Goal: Check status: Check status

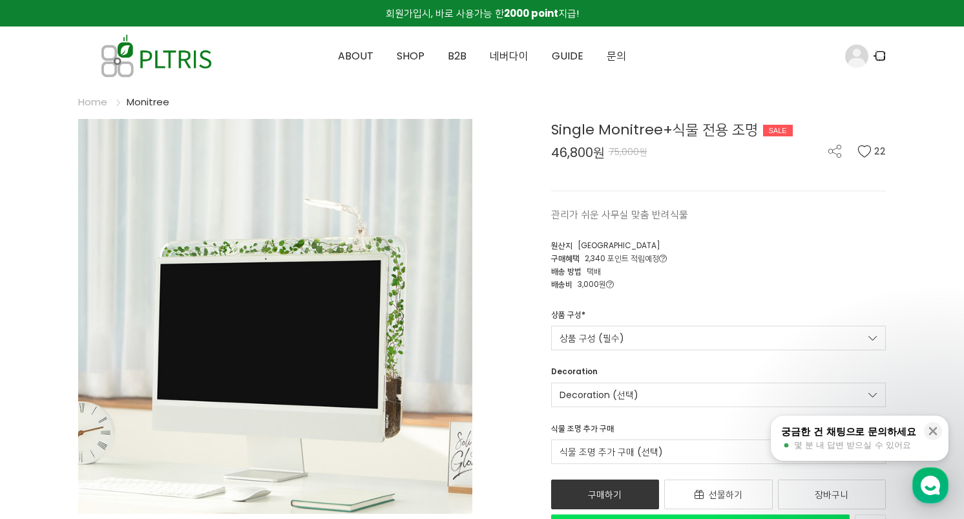
click at [882, 60] on icon at bounding box center [880, 55] width 11 height 11
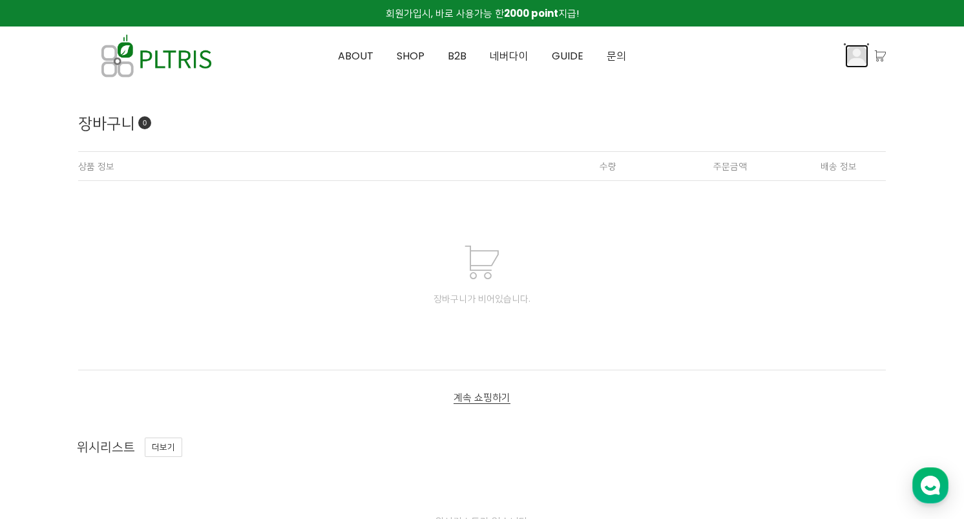
click at [853, 55] on img at bounding box center [856, 56] width 23 height 23
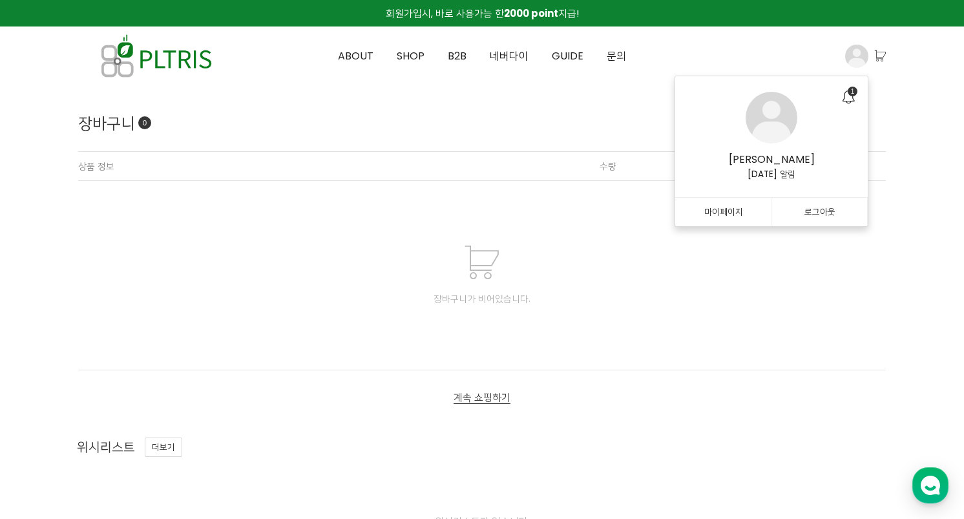
click at [647, 299] on div "장바구니가 비어있습니다." at bounding box center [481, 298] width 807 height 13
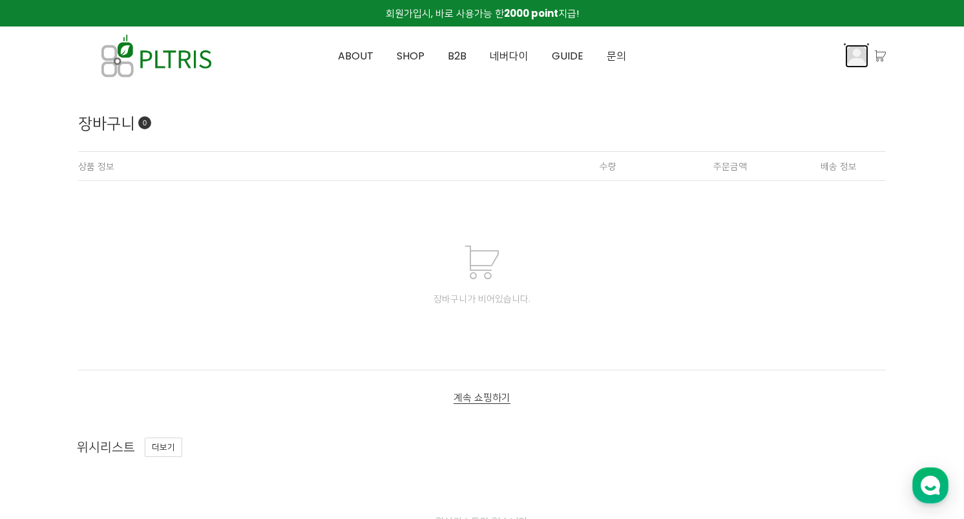
click at [846, 54] on img at bounding box center [856, 56] width 23 height 23
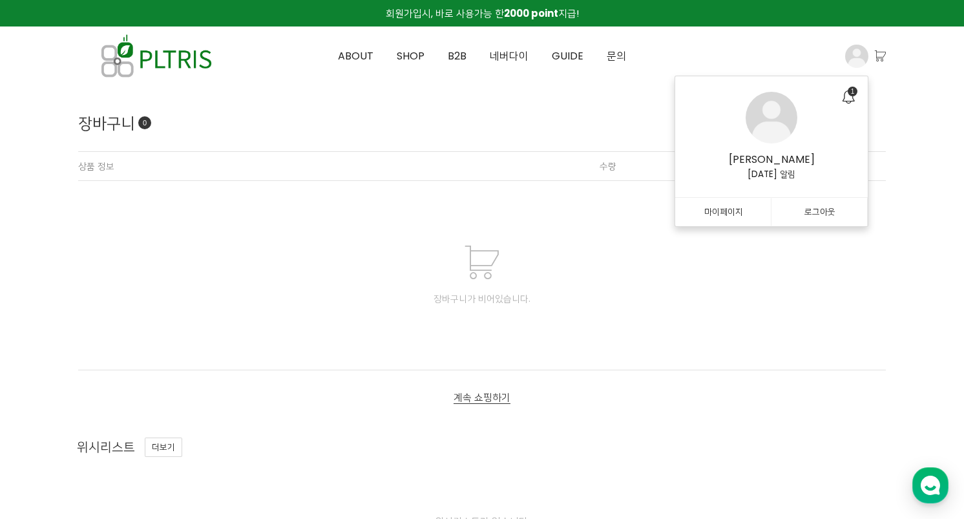
click at [727, 216] on link "마이페이지" at bounding box center [723, 212] width 96 height 29
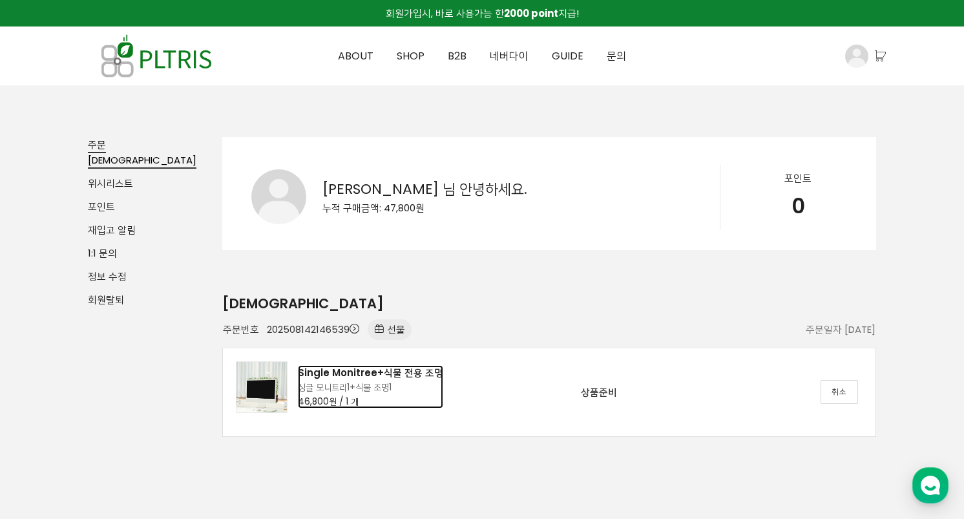
click at [409, 373] on div "Single Monitree+식물 전용 조명" at bounding box center [370, 373] width 145 height 16
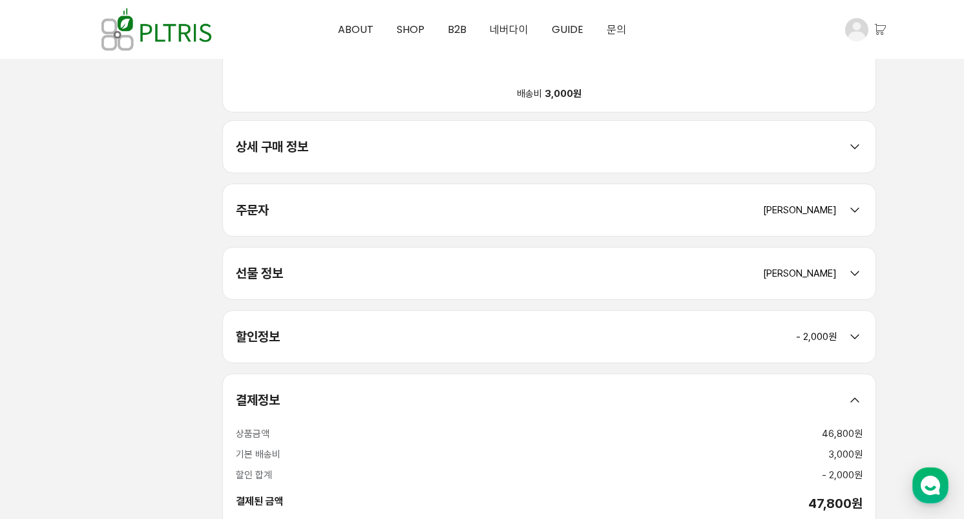
scroll to position [413, 0]
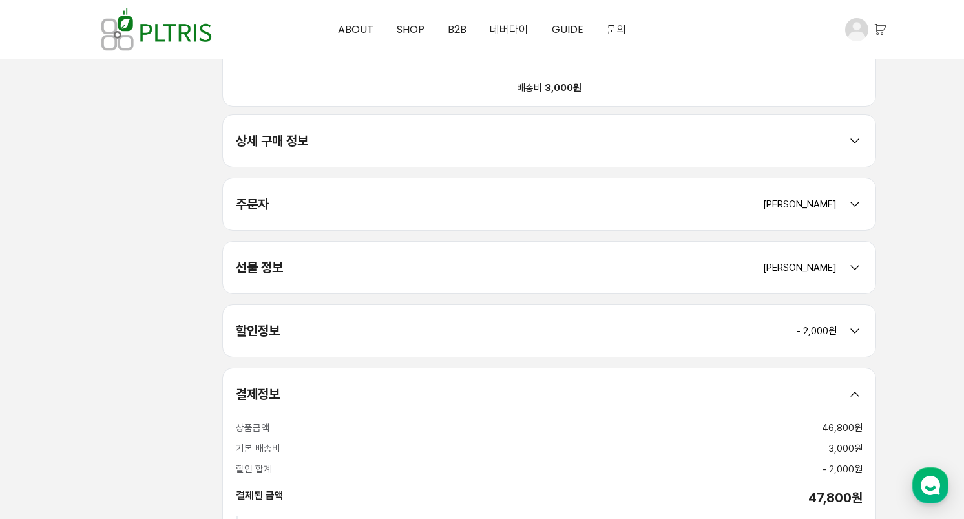
click at [853, 140] on icon at bounding box center [855, 141] width 16 height 16
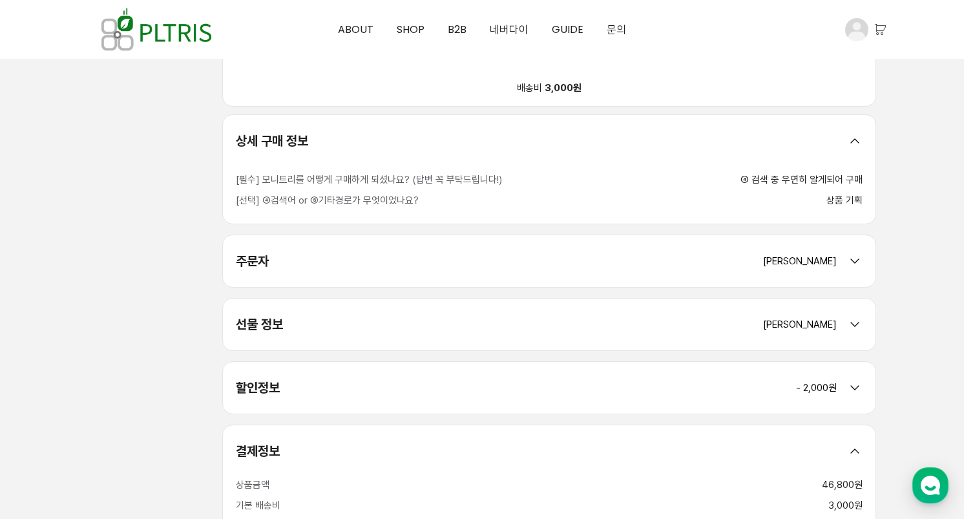
click at [855, 264] on icon at bounding box center [855, 261] width 16 height 16
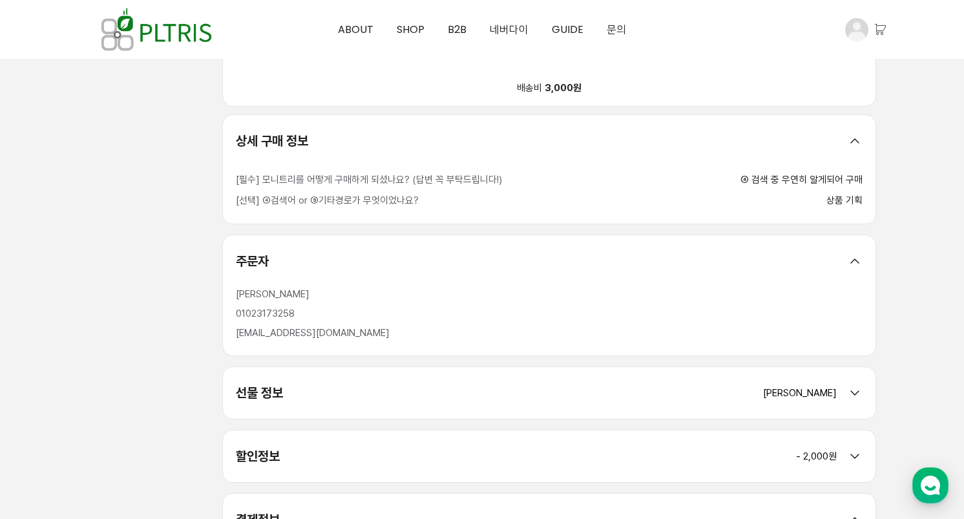
click at [855, 264] on icon at bounding box center [855, 261] width 16 height 16
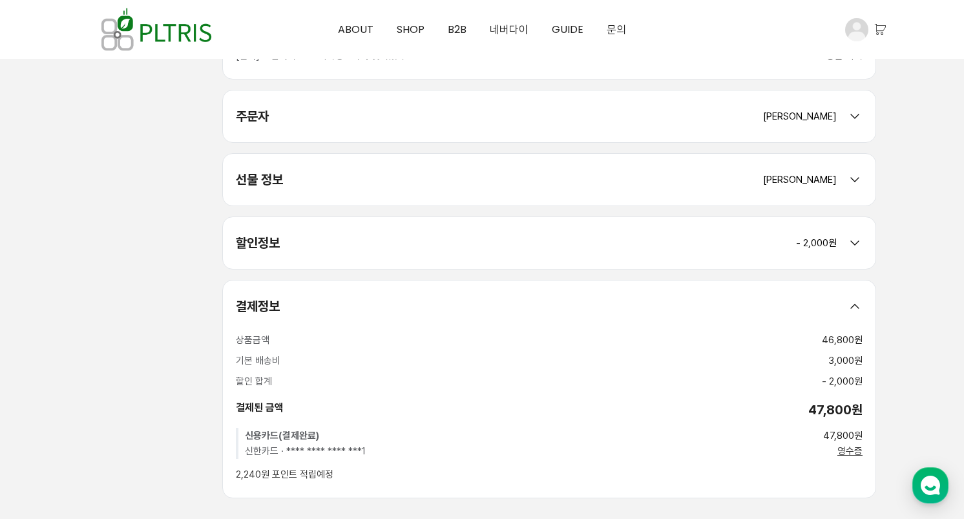
scroll to position [548, 0]
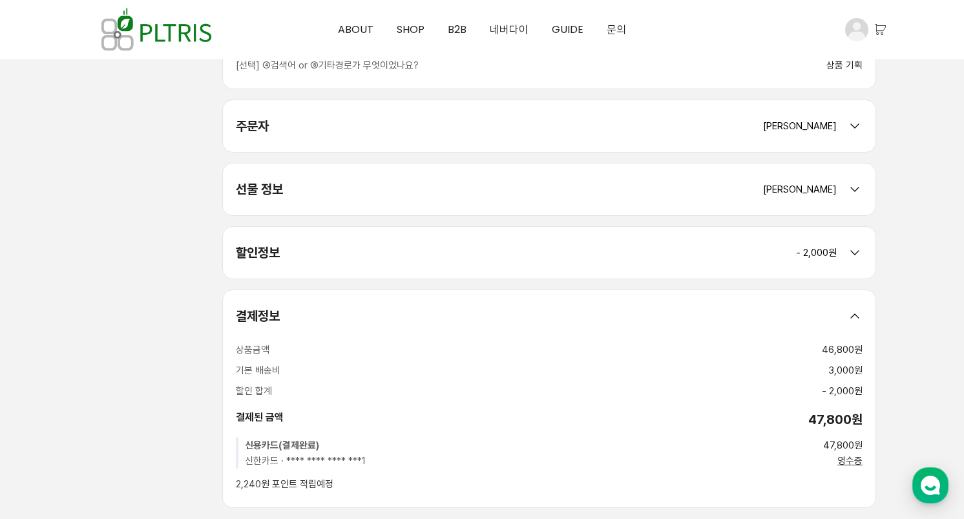
click at [860, 190] on icon at bounding box center [855, 190] width 16 height 16
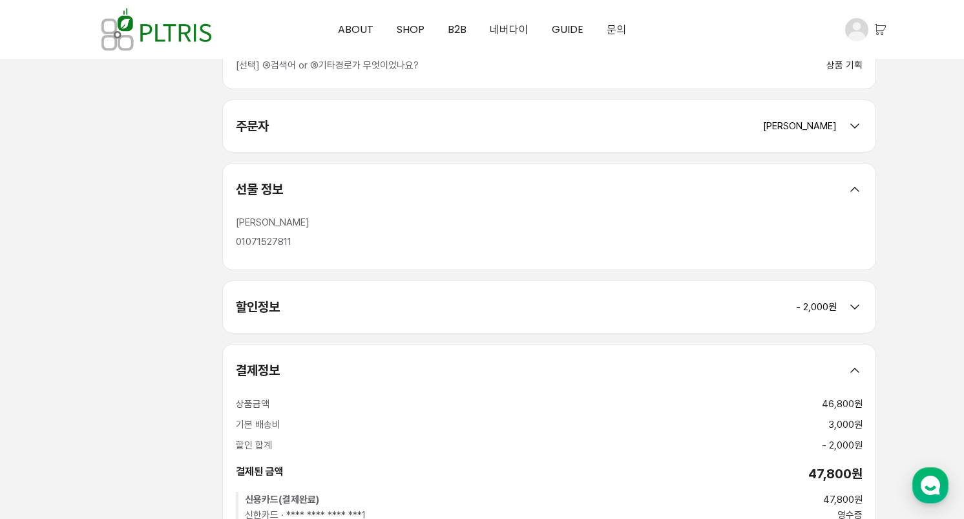
click at [856, 304] on icon at bounding box center [855, 307] width 16 height 16
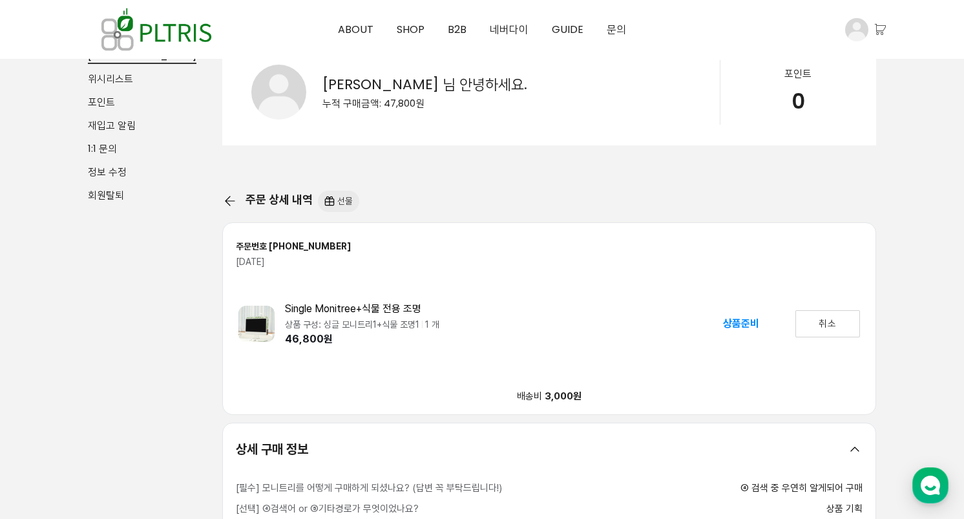
scroll to position [76, 0]
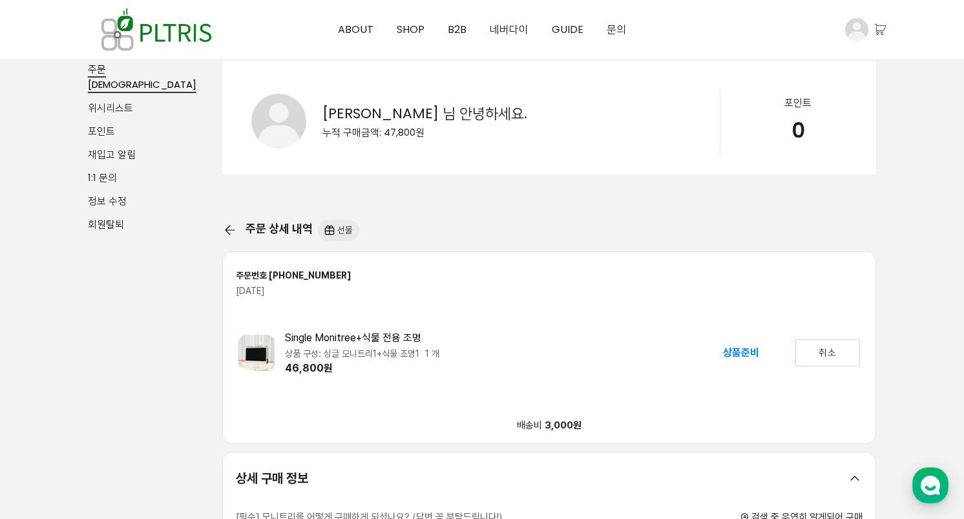
click at [739, 349] on div "상품준비" at bounding box center [741, 352] width 36 height 17
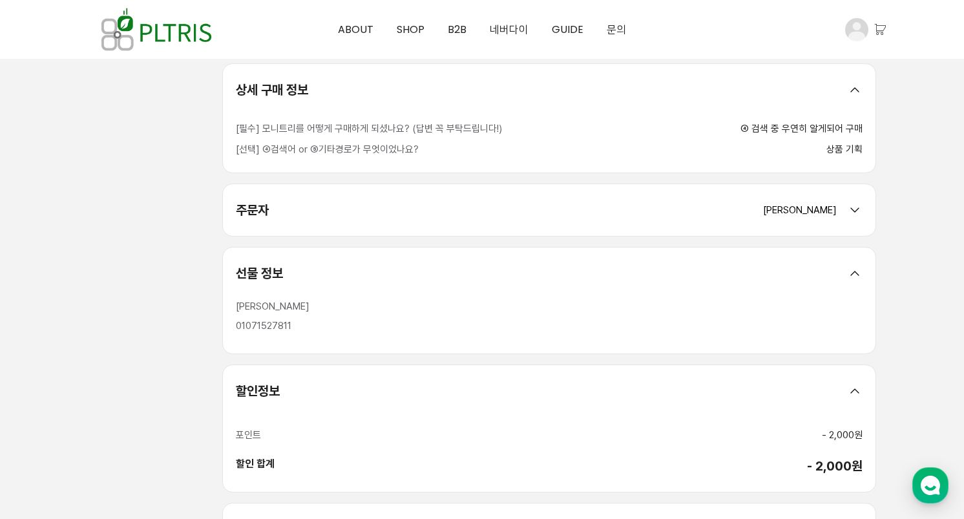
scroll to position [481, 0]
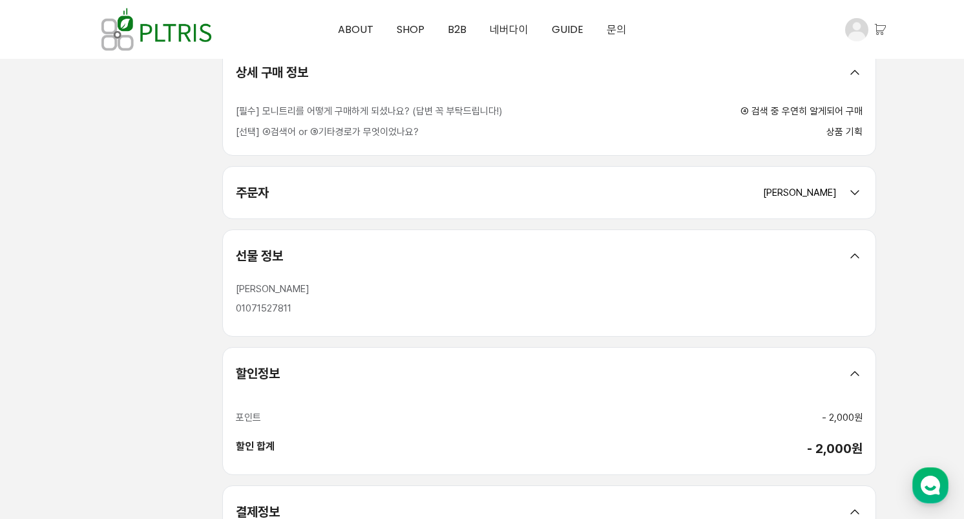
click at [857, 194] on icon at bounding box center [855, 193] width 16 height 16
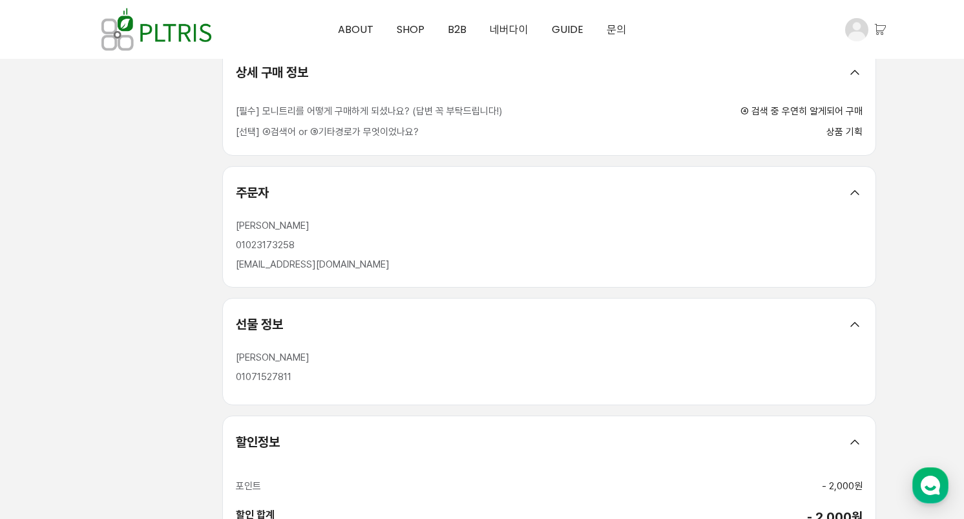
click at [272, 319] on div "선물 정보" at bounding box center [259, 324] width 47 height 21
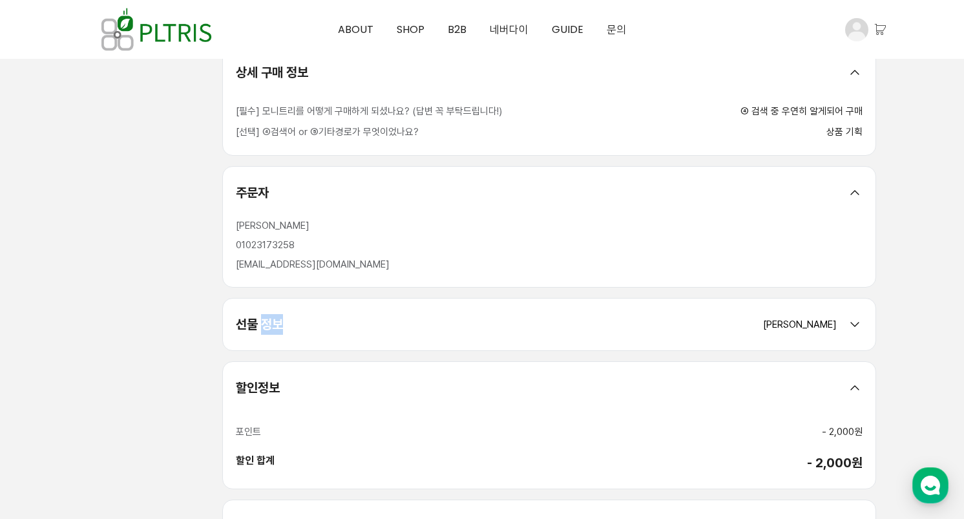
click at [272, 319] on div "선물 정보" at bounding box center [259, 324] width 47 height 21
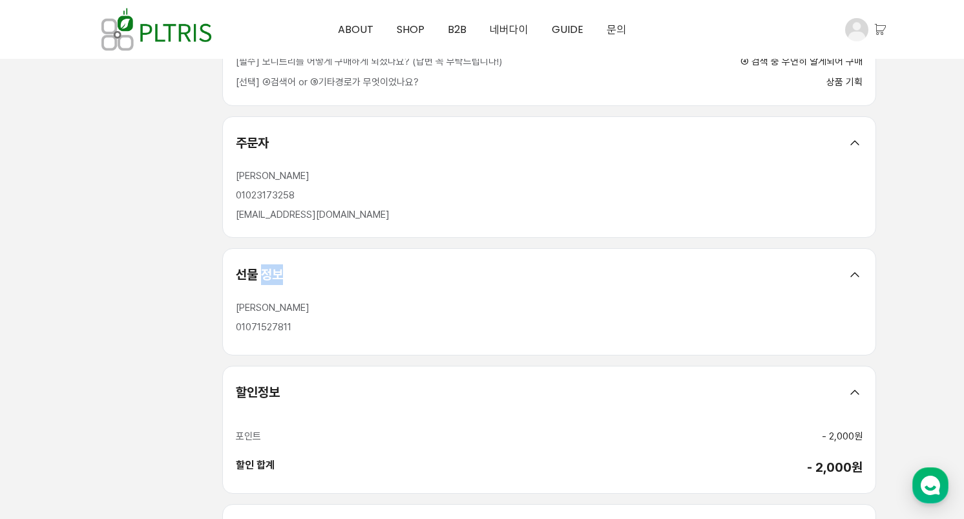
scroll to position [539, 0]
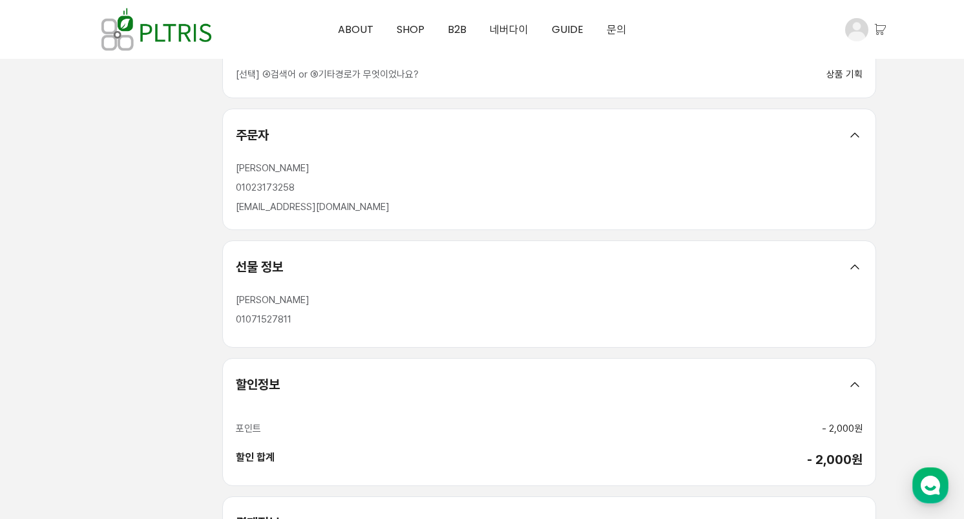
click at [426, 329] on div "김병준 01071527811" at bounding box center [549, 320] width 652 height 54
click at [926, 270] on div at bounding box center [482, 188] width 964 height 1282
